Goal: Task Accomplishment & Management: Complete application form

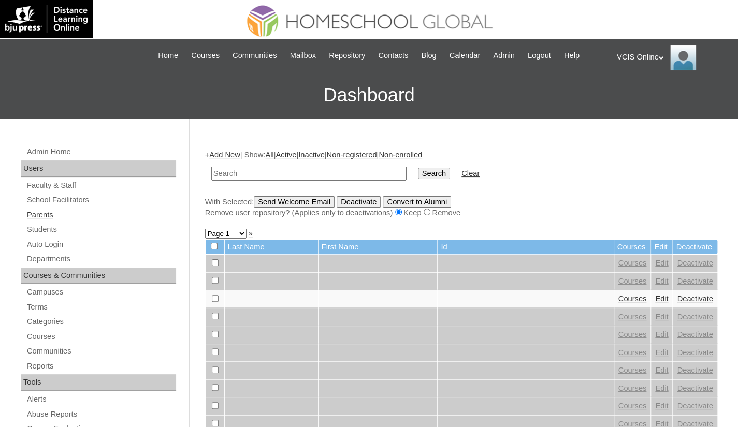
click at [52, 215] on link "Parents" at bounding box center [101, 215] width 150 height 13
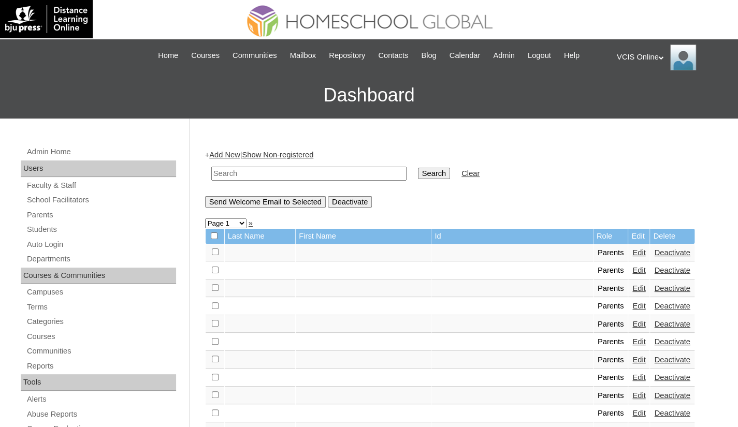
drag, startPoint x: 232, startPoint y: 176, endPoint x: 285, endPoint y: 127, distance: 71.8
click at [232, 176] on input "text" at bounding box center [308, 174] width 195 height 14
click at [260, 172] on input "text" at bounding box center [308, 174] width 195 height 14
paste input "VCIS023-9A-PA2025"
type input "VCIS023-9A-PA2025"
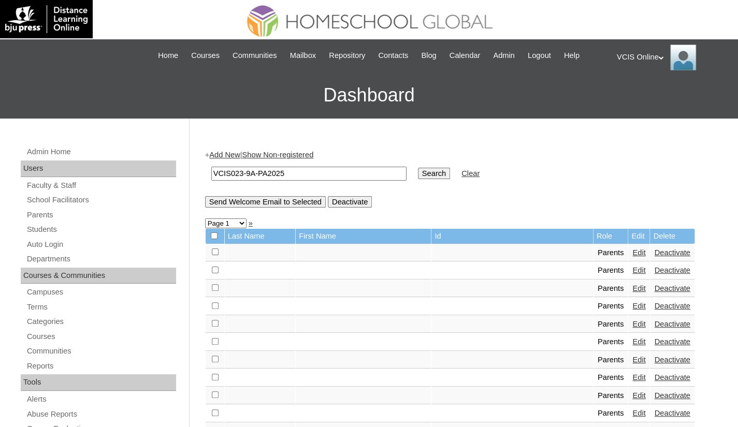
click at [418, 173] on input "Search" at bounding box center [434, 173] width 32 height 11
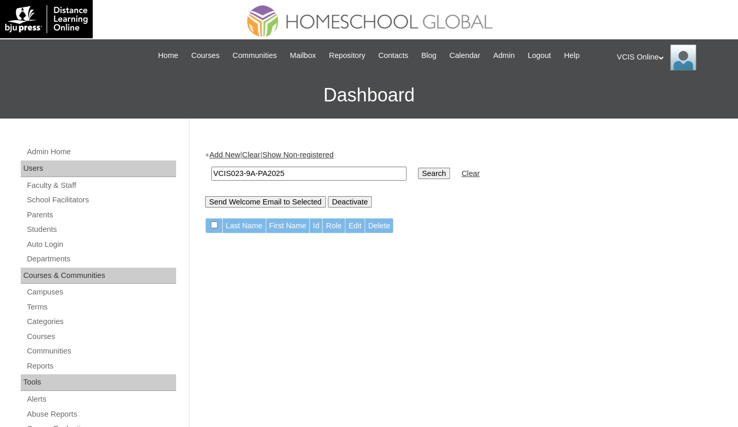
click at [236, 156] on link "Add New" at bounding box center [224, 155] width 31 height 8
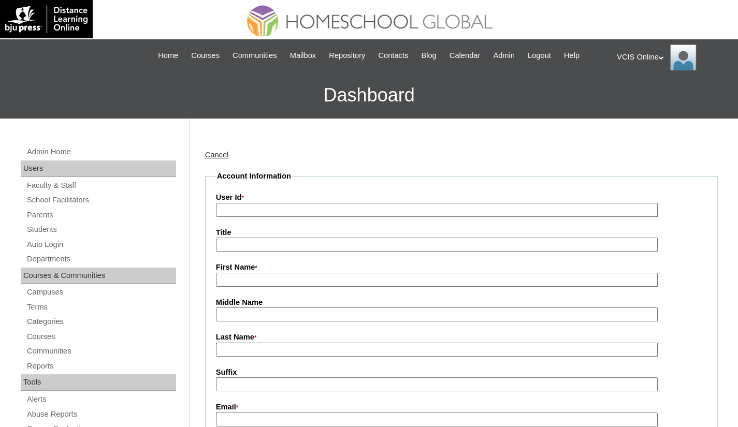
click at [242, 211] on input "User Id *" at bounding box center [437, 210] width 442 height 14
paste input "VCIS023-9A-PA2025"
type input "VCIS023-9A-PA2025"
click at [240, 277] on input "First Name *" at bounding box center [437, 280] width 442 height 14
paste input "Sharon Buenaventura"
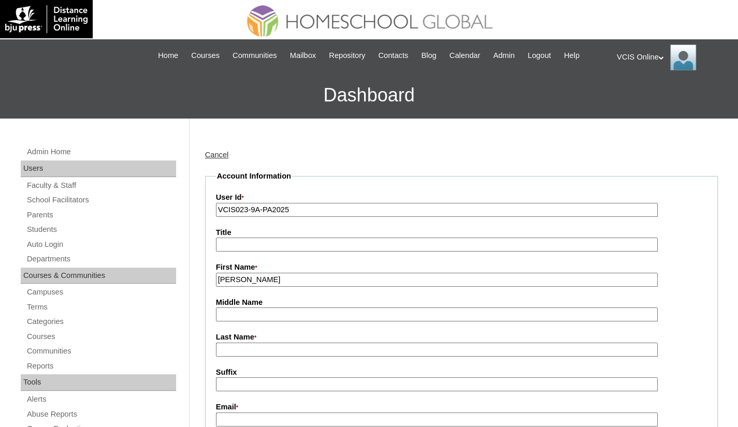
drag, startPoint x: 298, startPoint y: 279, endPoint x: 244, endPoint y: 282, distance: 54.0
click at [244, 282] on input "Sharon Buenaventura" at bounding box center [437, 280] width 442 height 14
type input "Sharon"
click at [231, 352] on input "Last Name *" at bounding box center [437, 350] width 442 height 14
paste input "Buenaventura"
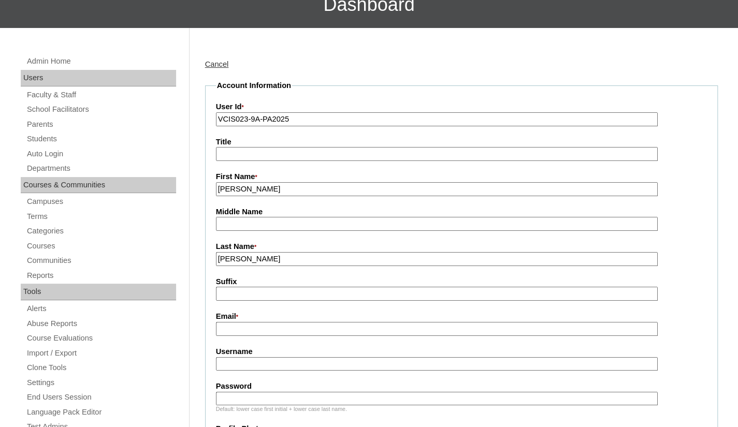
scroll to position [104, 0]
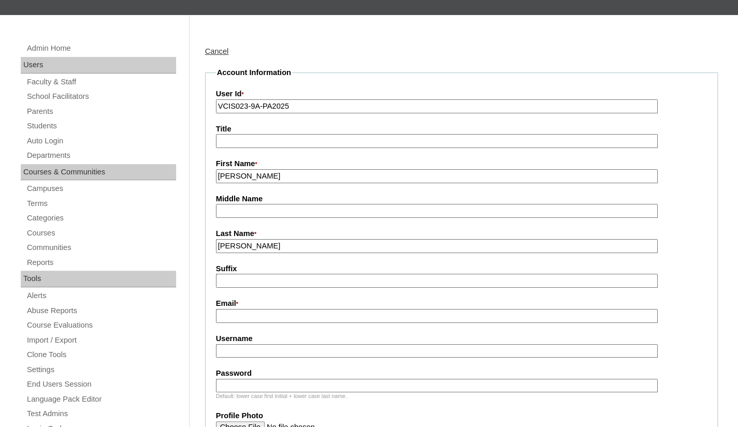
type input "[PERSON_NAME]"
drag, startPoint x: 247, startPoint y: 313, endPoint x: 262, endPoint y: 302, distance: 18.5
click at [247, 313] on input "Email *" at bounding box center [437, 316] width 442 height 14
paste input "sharonbuenaventurera@yahoo.com"
type input "sharonbuenaventurera@yahoo.com"
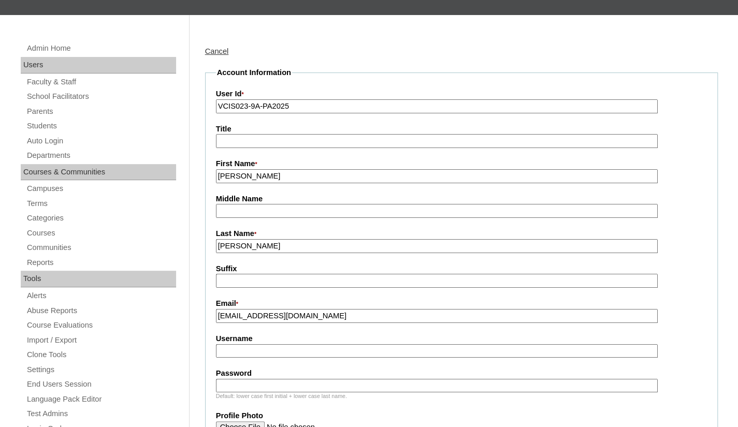
click at [243, 352] on input "Username" at bounding box center [437, 351] width 442 height 14
paste input "sbuenaventura2025"
type input "sbuenaventura2025"
click at [233, 387] on input "Password" at bounding box center [437, 386] width 442 height 14
paste input "PTpCaR"
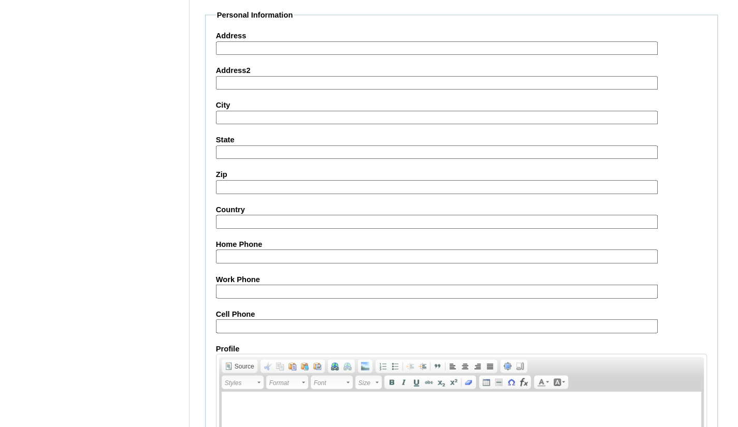
scroll to position [881, 0]
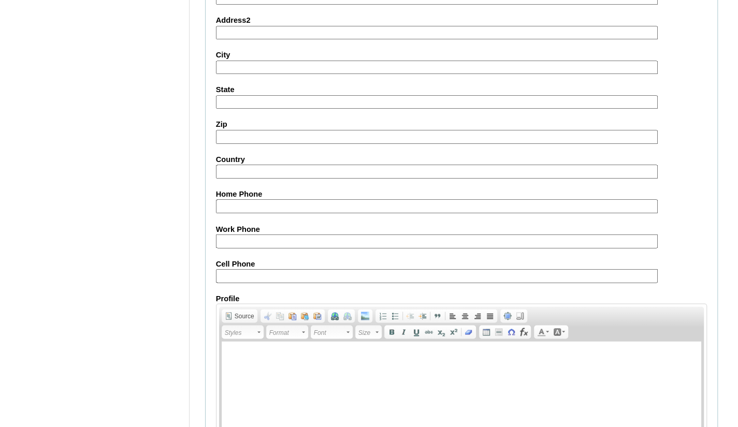
type input "PTpCaR"
click at [233, 271] on input "Cell Phone" at bounding box center [437, 276] width 442 height 14
paste input "63-9176562683"
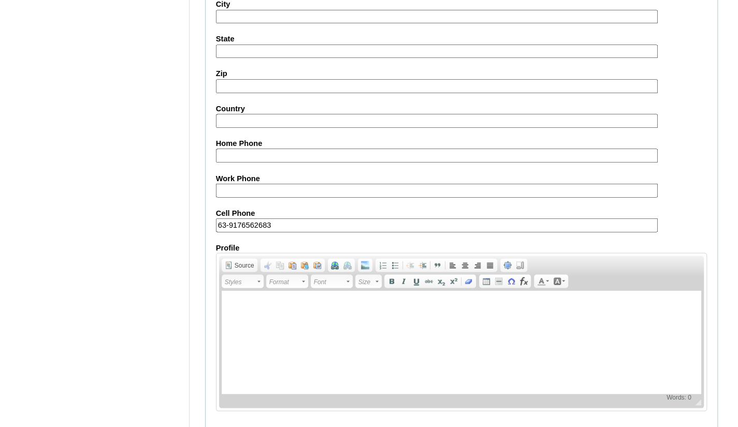
scroll to position [967, 0]
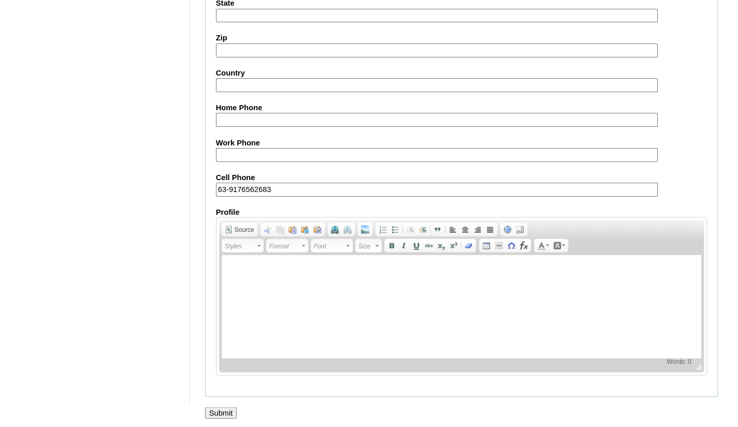
type input "63-9176562683"
click at [212, 412] on input "Submit" at bounding box center [221, 412] width 32 height 11
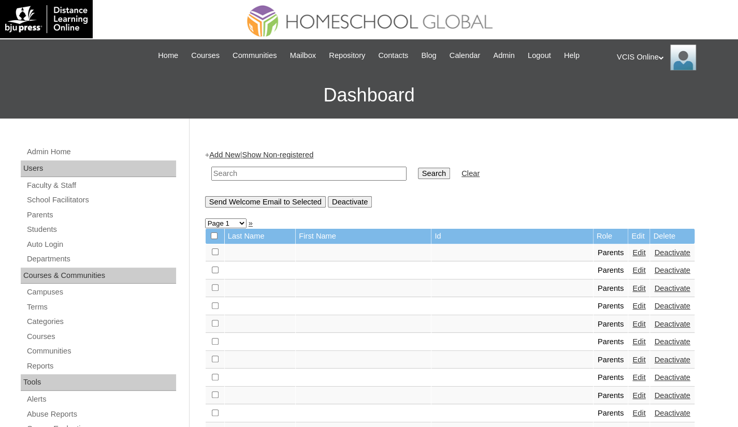
click at [304, 172] on input "text" at bounding box center [308, 174] width 195 height 14
paste input "VCIS023-9A-PA2025"
type input "VCIS023-9A-PA2025"
click at [418, 171] on input "Search" at bounding box center [434, 173] width 32 height 11
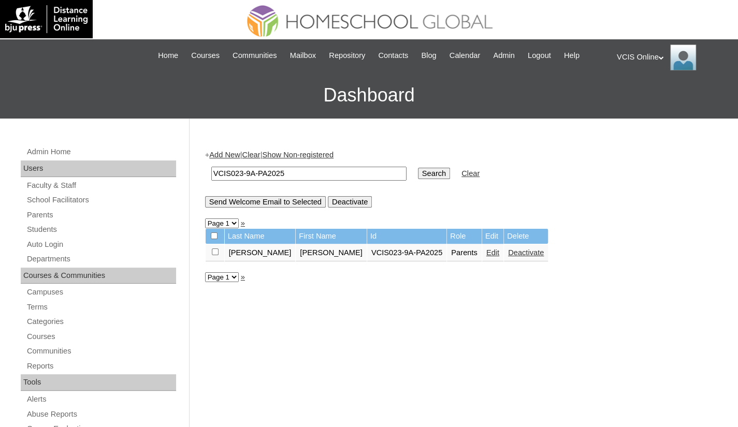
click at [486, 254] on link "Edit" at bounding box center [492, 253] width 13 height 8
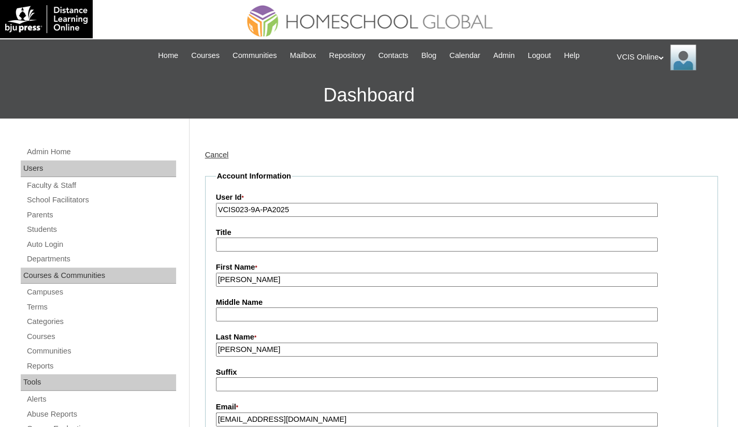
click at [278, 354] on input "Buenaventura" at bounding box center [437, 350] width 442 height 14
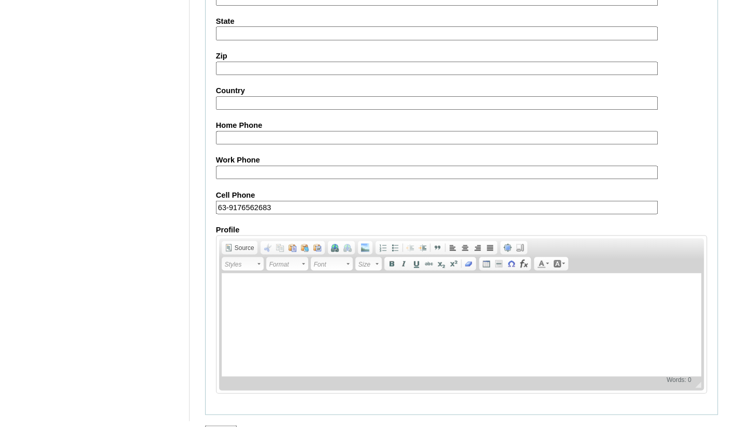
scroll to position [929, 0]
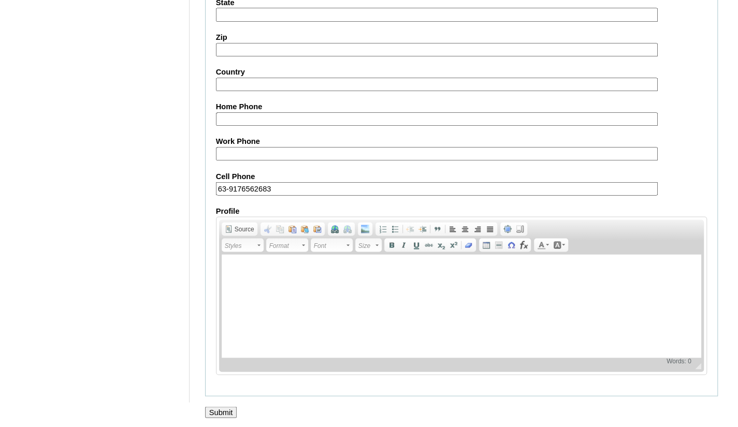
type input "Buenaventura (2025)"
click at [233, 409] on input "Submit" at bounding box center [221, 412] width 32 height 11
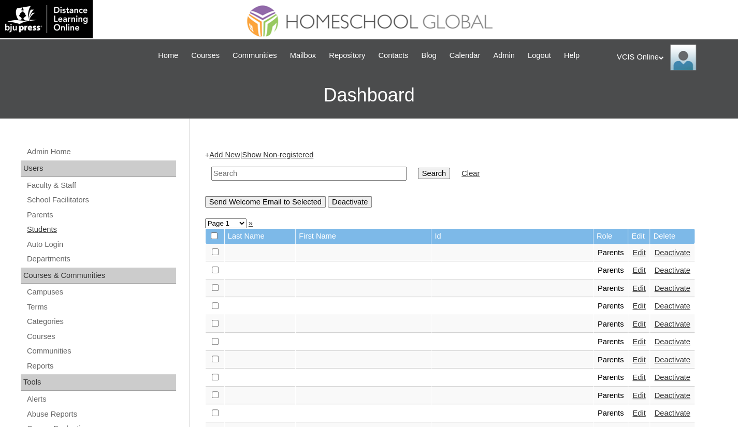
click at [41, 229] on link "Students" at bounding box center [101, 229] width 150 height 13
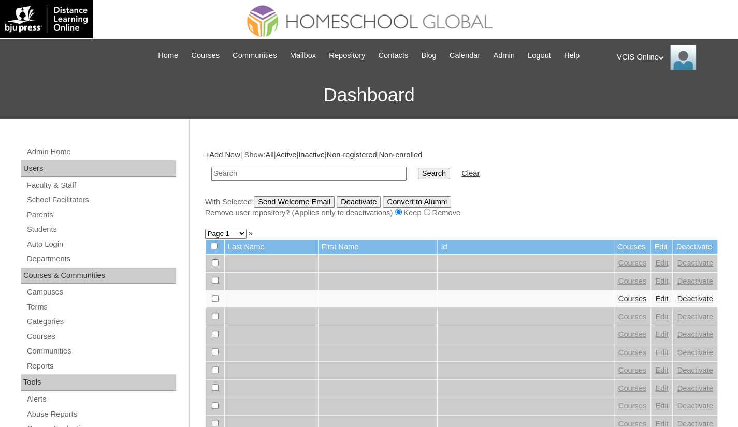
click at [236, 174] on input "text" at bounding box center [308, 174] width 195 height 14
type input "VCIS023-9A-SA2025"
click at [418, 168] on input "Search" at bounding box center [434, 173] width 32 height 11
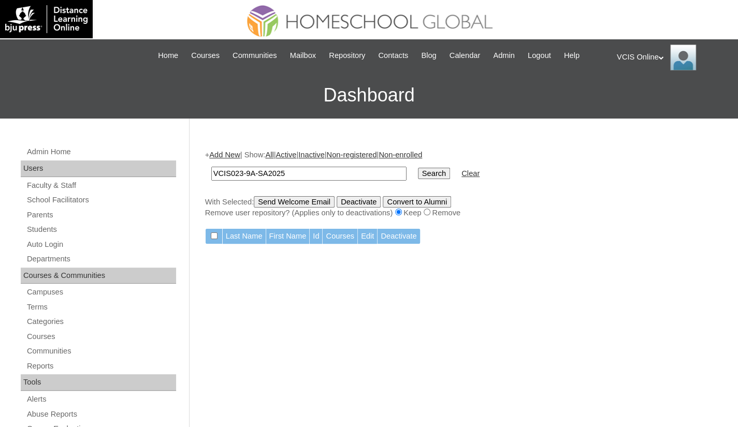
click at [228, 157] on link "Add New" at bounding box center [224, 155] width 31 height 8
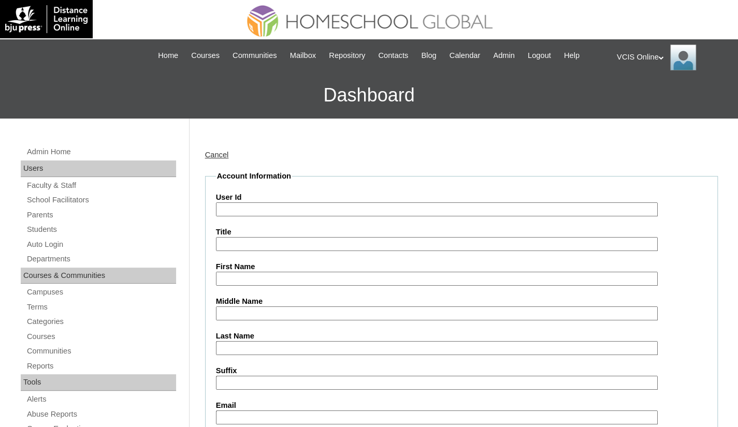
click at [242, 205] on input "User Id" at bounding box center [437, 210] width 442 height 14
paste input "VCIS023-9A-SA2025"
type input "VCIS023-9A-SA2025"
click at [226, 278] on input "First Name" at bounding box center [437, 279] width 442 height 14
paste input "Summer [PERSON_NAME]"
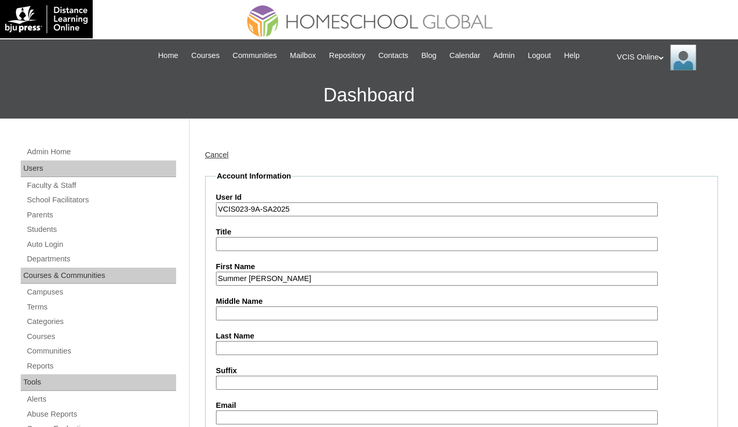
drag, startPoint x: 283, startPoint y: 280, endPoint x: 331, endPoint y: 280, distance: 48.2
click at [333, 280] on input "Summer [PERSON_NAME]" at bounding box center [437, 279] width 442 height 14
type input "Summer Lei Shan Atlas"
click at [292, 311] on input "Middle Name" at bounding box center [437, 314] width 442 height 14
paste input "[PERSON_NAME]"
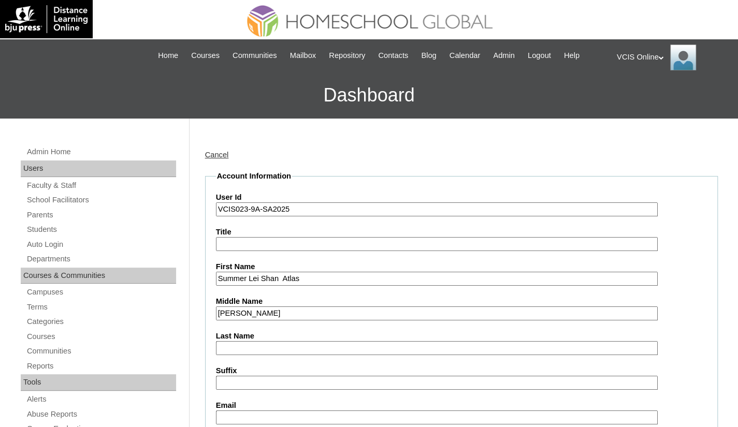
type input "[PERSON_NAME]"
drag, startPoint x: 311, startPoint y: 280, endPoint x: 284, endPoint y: 277, distance: 27.1
click at [284, 277] on input "Summer Lei Shan Atlas" at bounding box center [437, 279] width 442 height 14
type input "Summer [PERSON_NAME]"
click at [263, 350] on input "Last Name" at bounding box center [437, 348] width 442 height 14
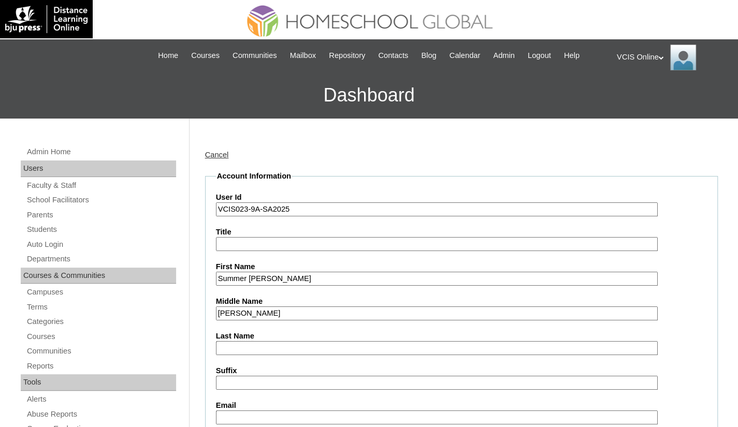
paste input "Atlas"
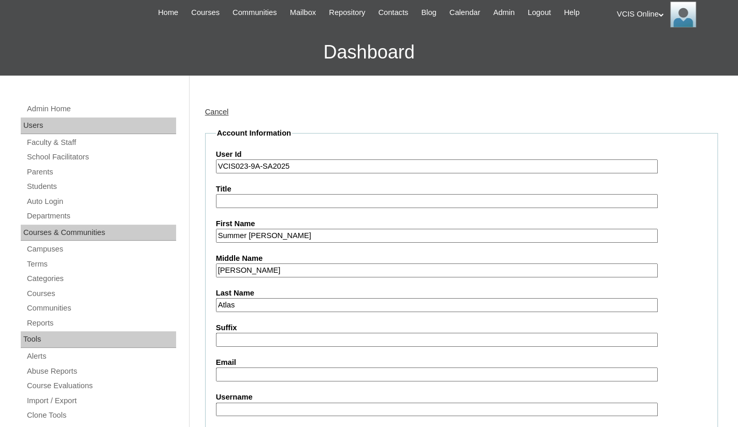
scroll to position [155, 0]
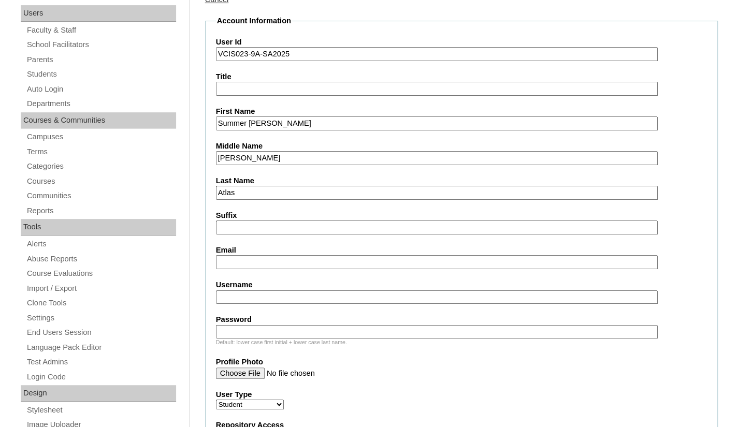
type input "Atlas"
click at [265, 262] on input "Email" at bounding box center [437, 262] width 442 height 14
paste input "[EMAIL_ADDRESS][DOMAIN_NAME]"
type input "[EMAIL_ADDRESS][DOMAIN_NAME]"
click at [260, 300] on input "Username" at bounding box center [437, 298] width 442 height 14
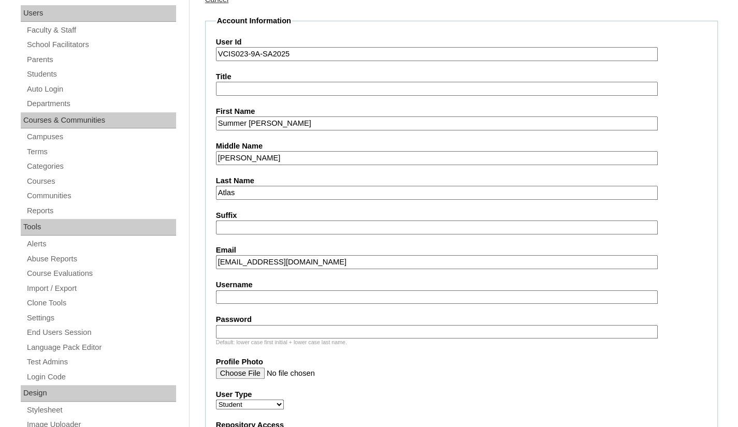
paste input "VCIS023-9A-SA2025"
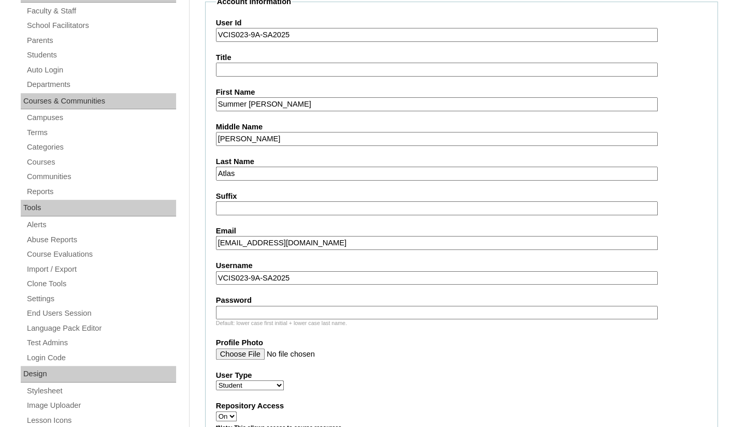
scroll to position [207, 0]
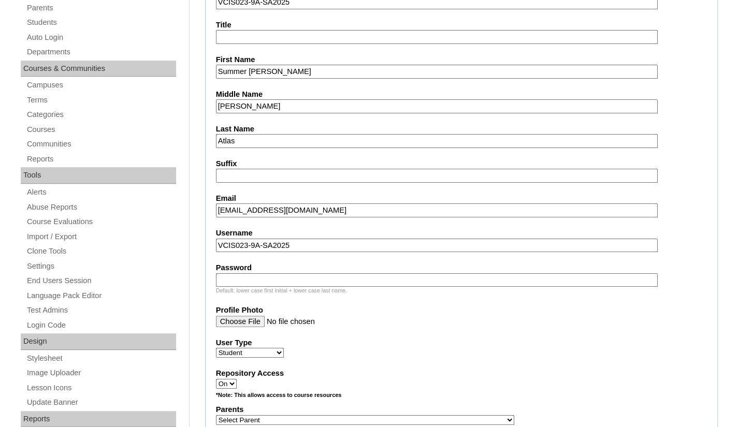
type input "VCIS023-9A-SA2025"
click at [259, 284] on input "Password" at bounding box center [437, 280] width 442 height 14
paste input "VmzaRT"
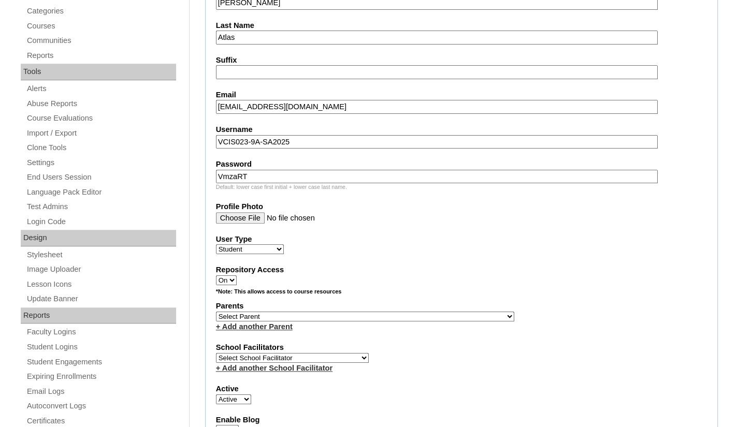
scroll to position [414, 0]
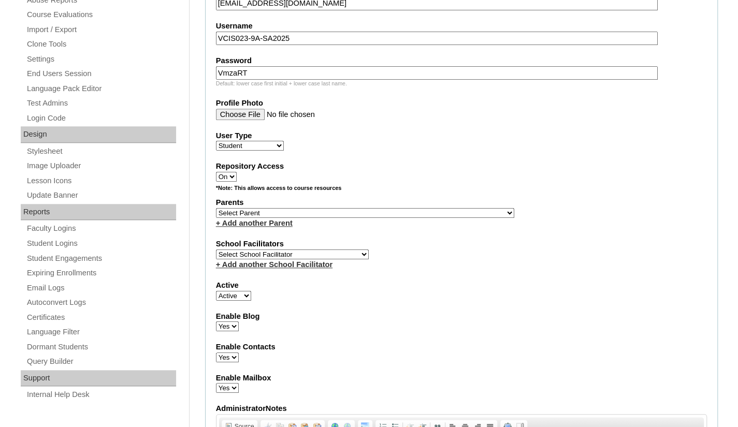
type input "VmzaRT"
click at [283, 212] on select "Select Parent , , , , , , , , , , , , , , , , , , , , , , , , , , , , , , , , ,…" at bounding box center [365, 213] width 298 height 10
click at [493, 169] on label "Repository Access" at bounding box center [461, 166] width 491 height 11
click at [237, 172] on select "On Off" at bounding box center [226, 177] width 21 height 10
click at [321, 212] on select "Select Parent , , , , , , , , , , , , , , , , , , , , , , , , , , , , , , , , ,…" at bounding box center [365, 213] width 298 height 10
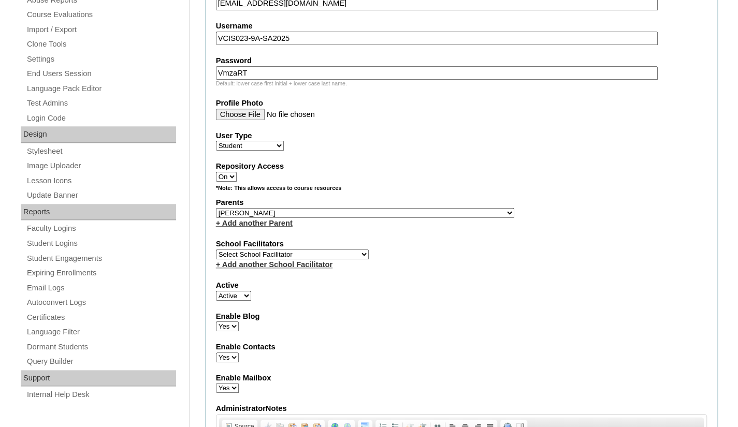
select select "43835"
click at [216, 208] on select "Select Parent , , , , , , , , , , , , , , , , , , , , , , , , , , , , , , , , ,…" at bounding box center [365, 213] width 298 height 10
click at [294, 253] on select "Select School Facilitator [PERSON_NAME] [PERSON_NAME] Gloryfe [PERSON_NAME] [PE…" at bounding box center [292, 255] width 153 height 10
select select "36362"
click at [216, 250] on select "Select School Facilitator [PERSON_NAME] [PERSON_NAME] Gloryfe [PERSON_NAME] [PE…" at bounding box center [292, 255] width 153 height 10
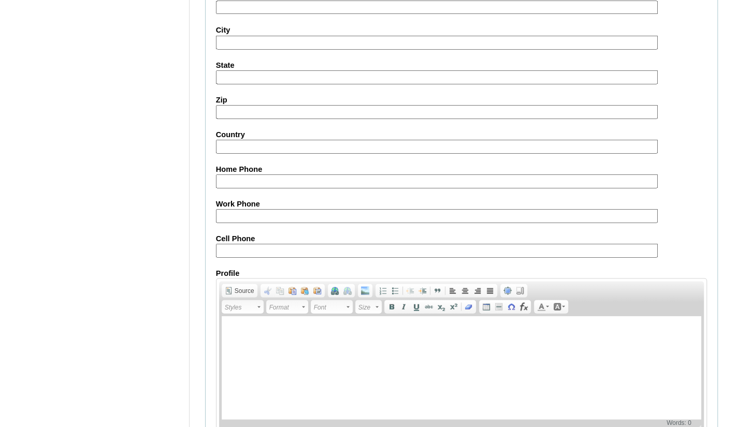
scroll to position [1088, 0]
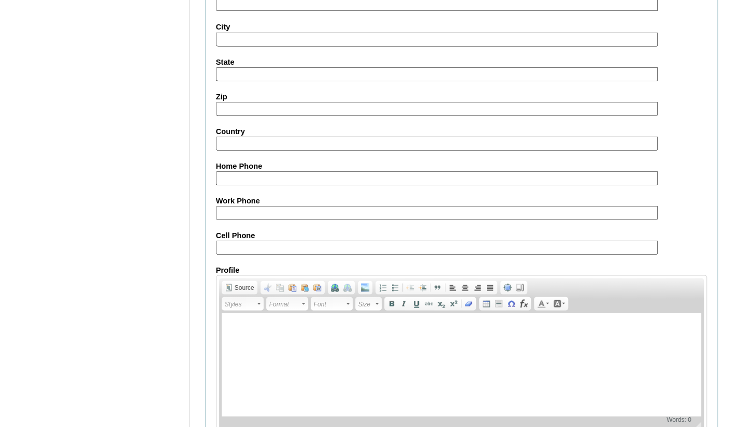
click at [288, 240] on input "Cell Phone" at bounding box center [437, 247] width 442 height 14
click at [290, 241] on input "Cell Phone" at bounding box center [437, 247] width 442 height 14
paste input "63-9176562683"
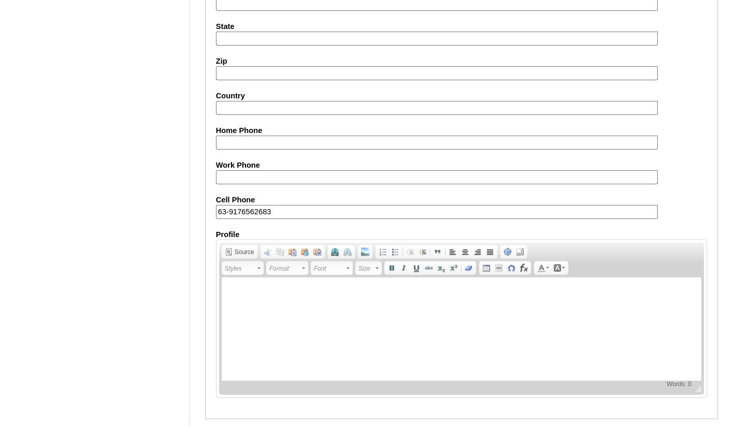
scroll to position [1141, 0]
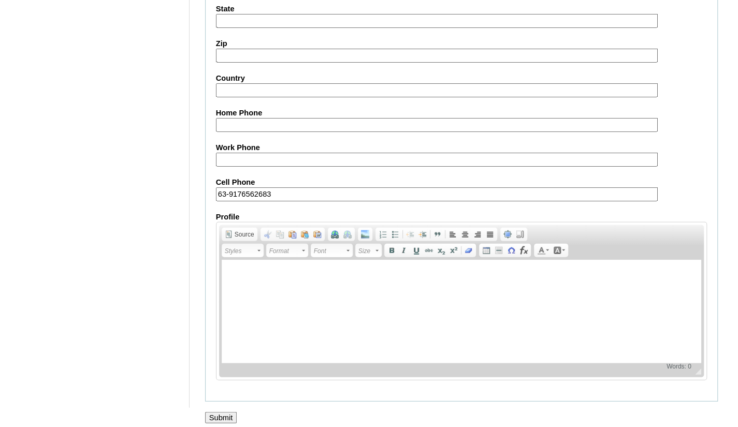
type input "63-9176562683"
click at [221, 412] on input "Submit" at bounding box center [221, 417] width 32 height 11
